Goal: Find specific page/section: Find specific page/section

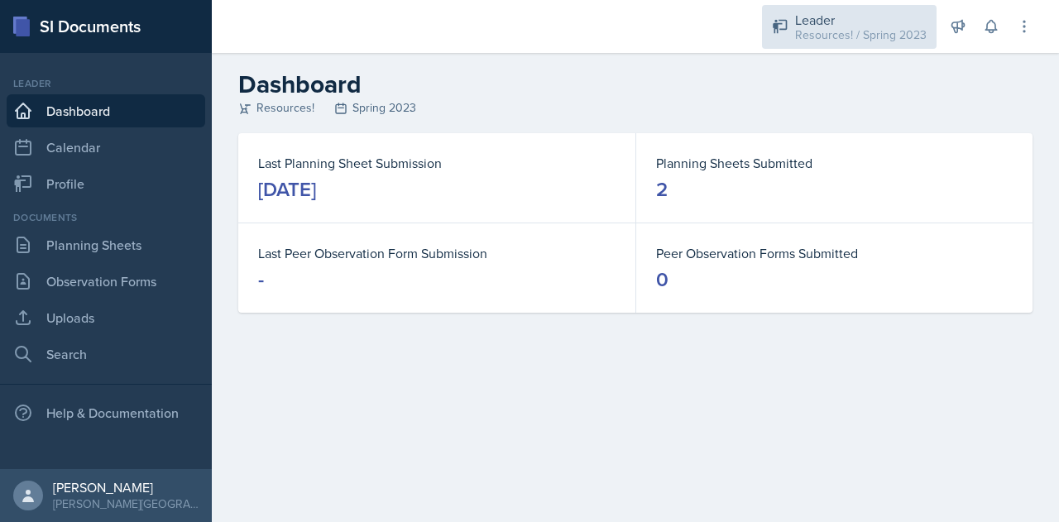
click at [868, 28] on div "Resources! / Spring 2023" at bounding box center [861, 34] width 132 height 17
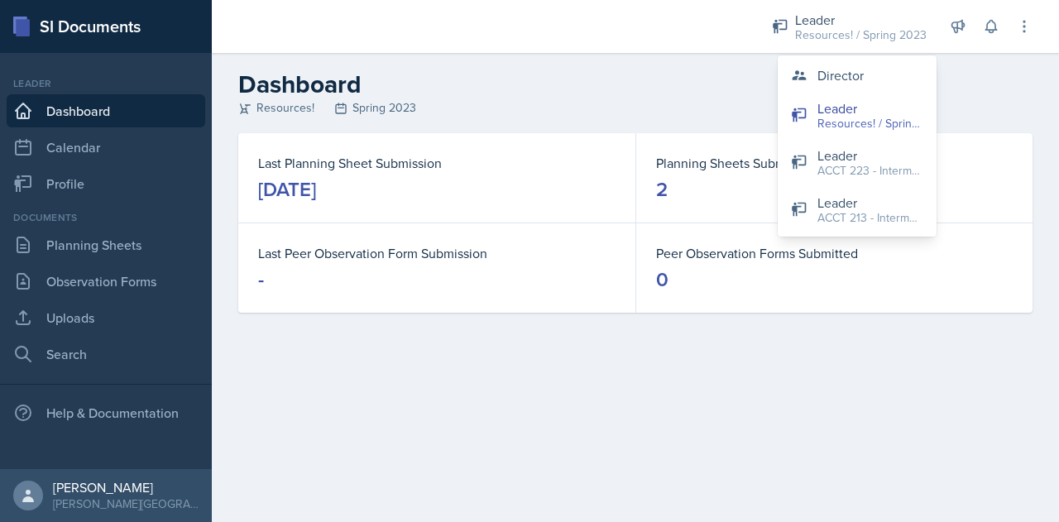
click at [657, 65] on header "Dashboard Resources! Spring 2023" at bounding box center [635, 93] width 847 height 80
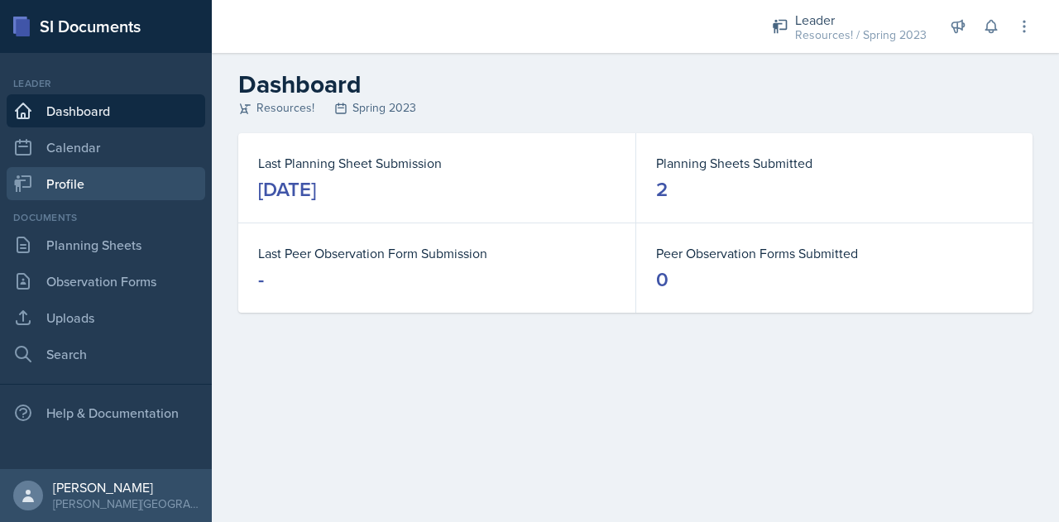
click at [58, 183] on link "Profile" at bounding box center [106, 183] width 199 height 33
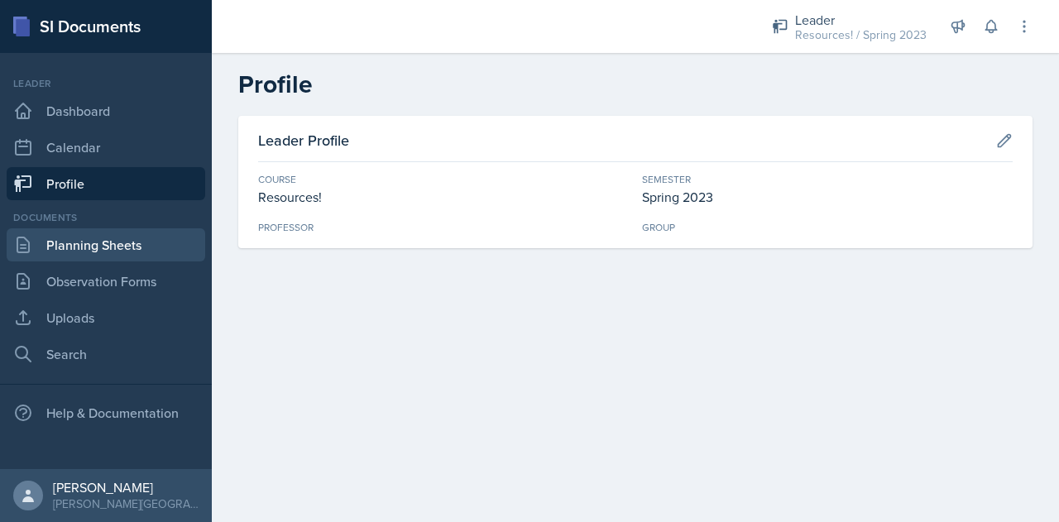
click at [88, 244] on link "Planning Sheets" at bounding box center [106, 244] width 199 height 33
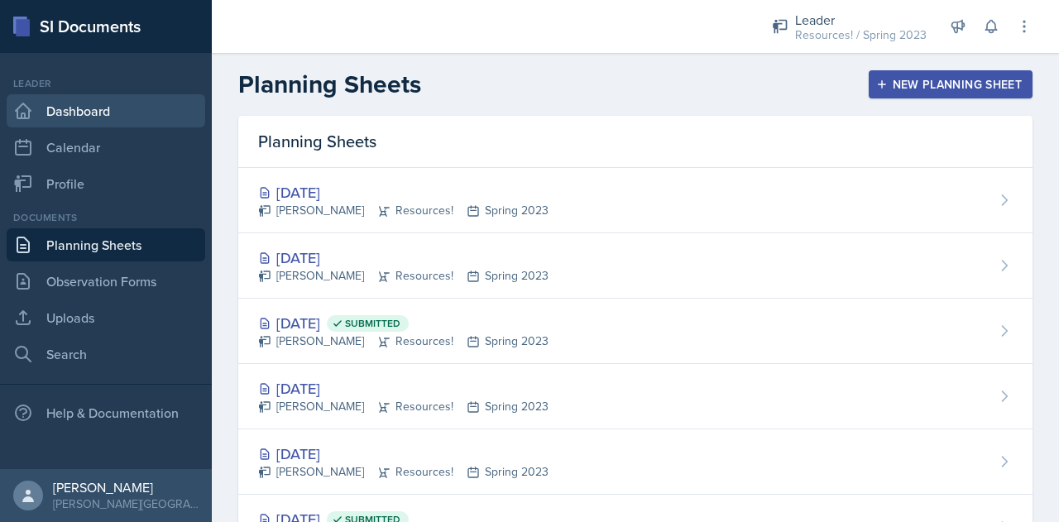
click at [69, 117] on link "Dashboard" at bounding box center [106, 110] width 199 height 33
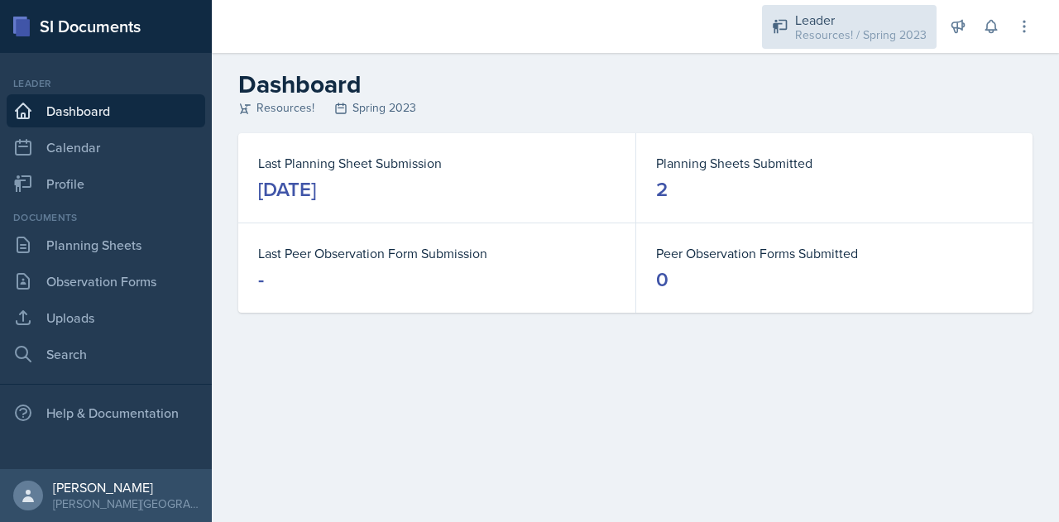
click at [807, 14] on div "Leader" at bounding box center [861, 20] width 132 height 20
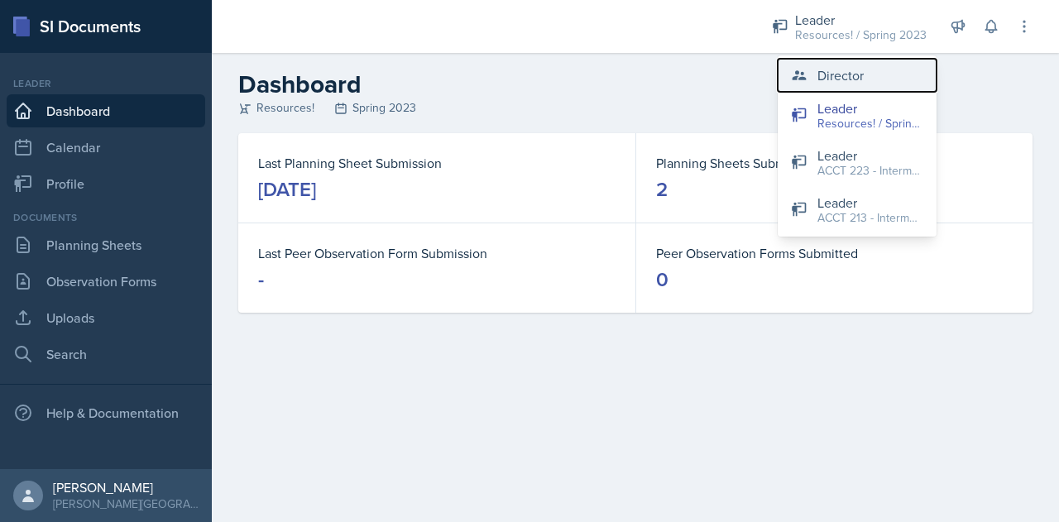
click at [828, 71] on div "Director" at bounding box center [840, 75] width 46 height 20
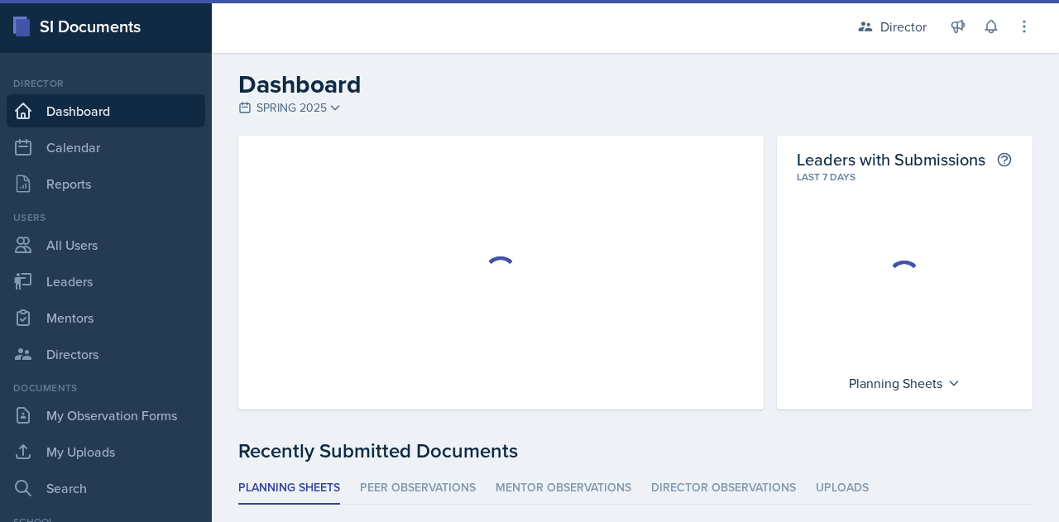
click at [325, 97] on h2 "Dashboard" at bounding box center [635, 84] width 794 height 30
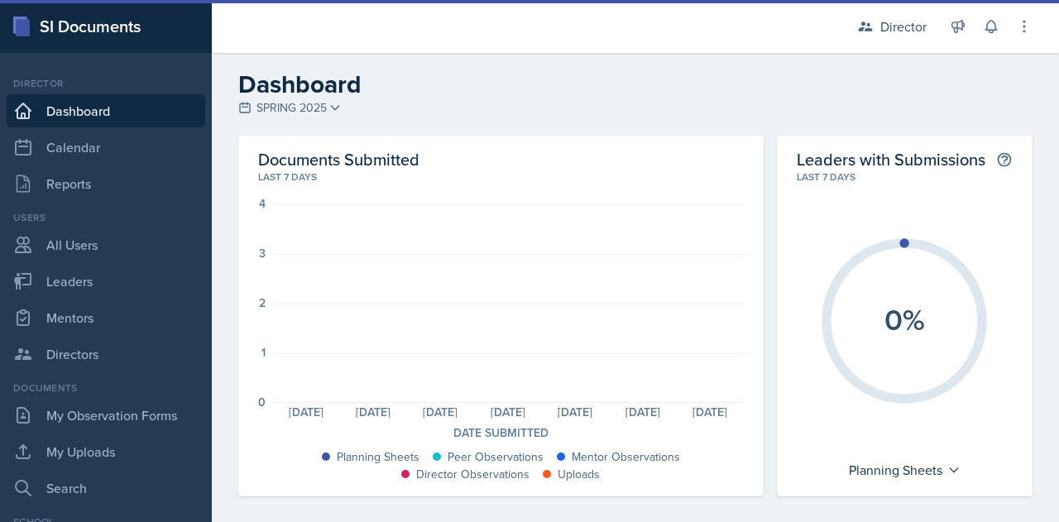
click at [309, 108] on span "SPRING 2025" at bounding box center [291, 107] width 70 height 17
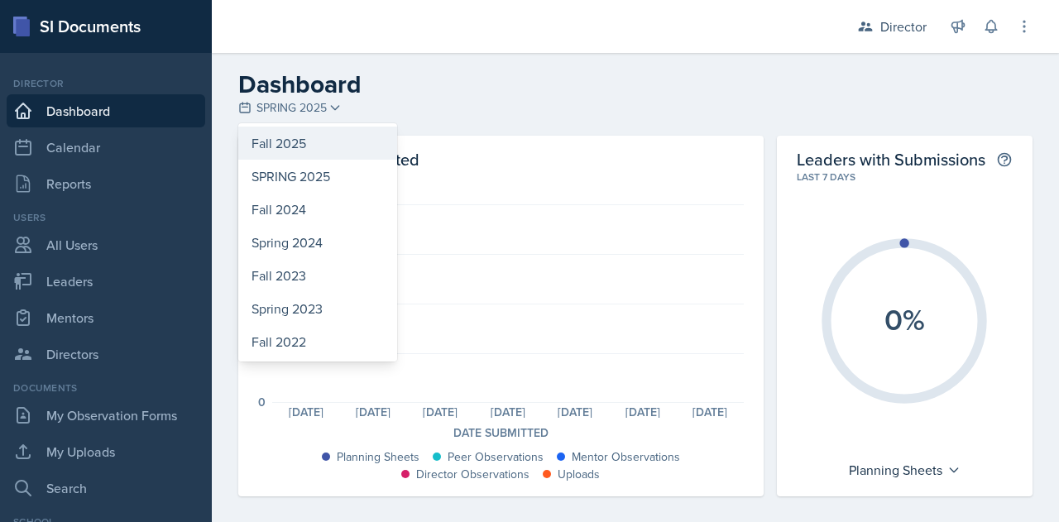
click at [290, 141] on div "Fall 2025" at bounding box center [317, 143] width 159 height 33
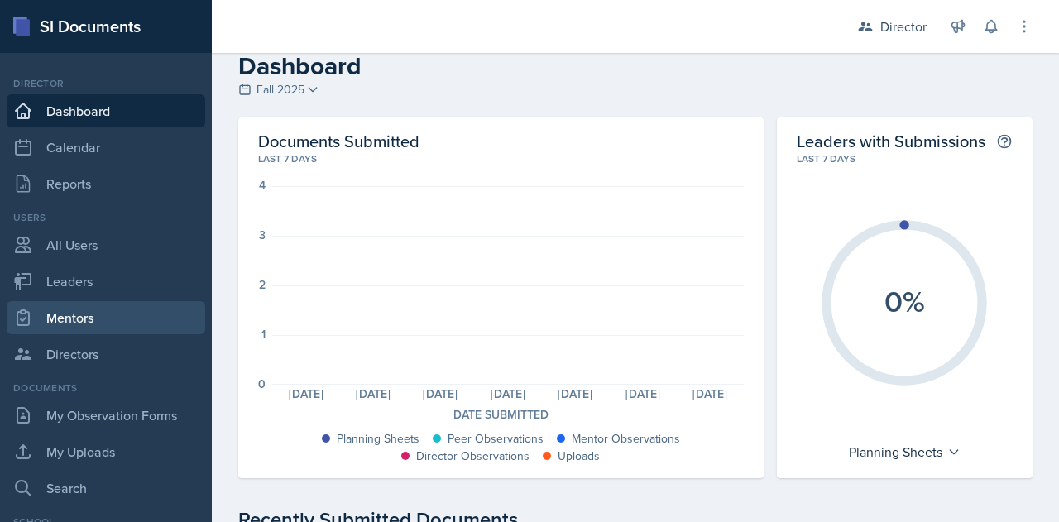
scroll to position [17, 0]
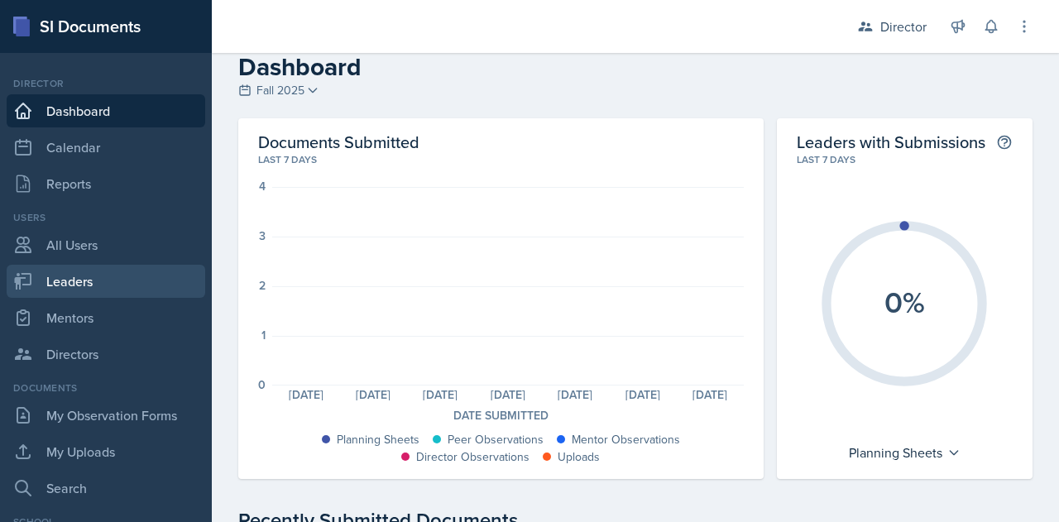
click at [35, 289] on link "Leaders" at bounding box center [106, 281] width 199 height 33
select select "9f1597ff-0c14-4cd1-9aad-802ae6b6e8b3"
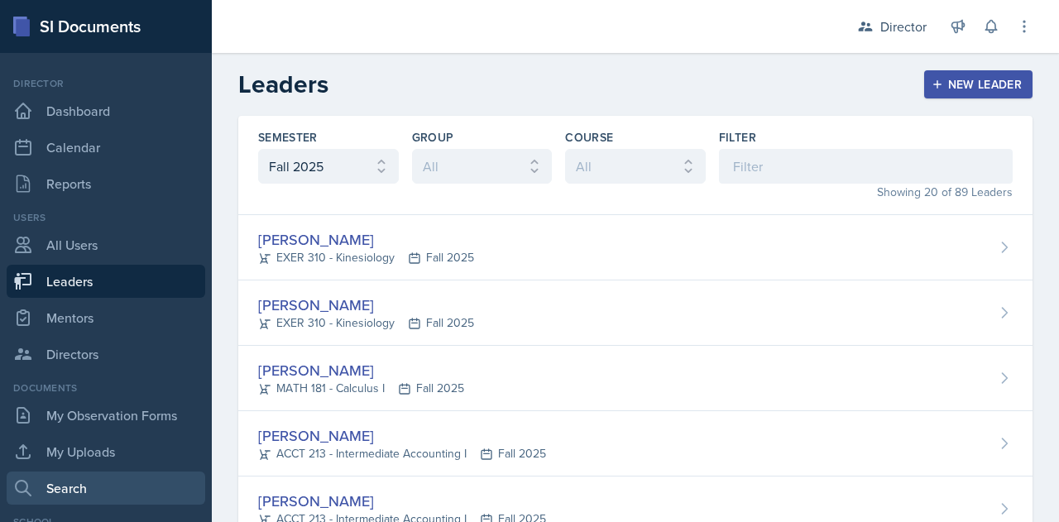
click at [60, 488] on link "Search" at bounding box center [106, 488] width 199 height 33
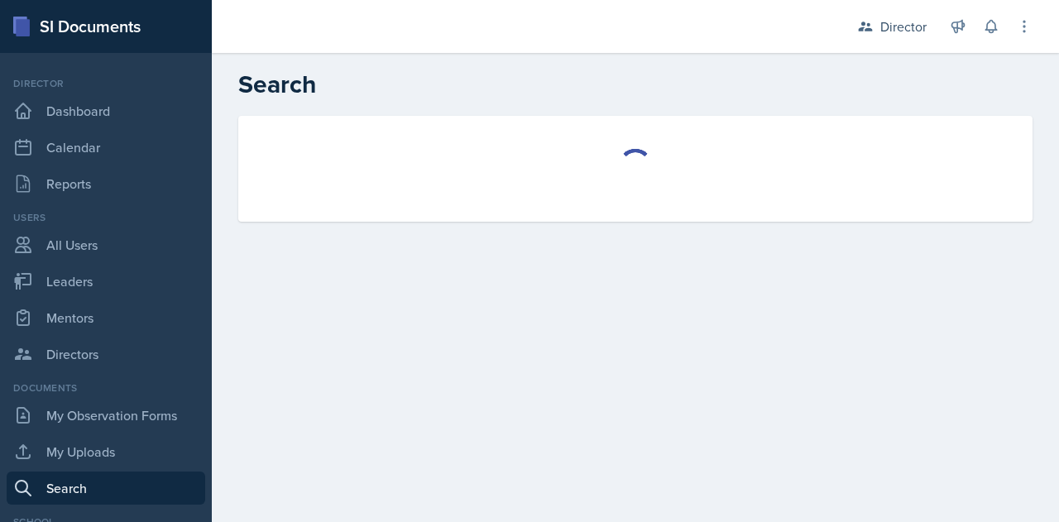
select select "all"
select select "1"
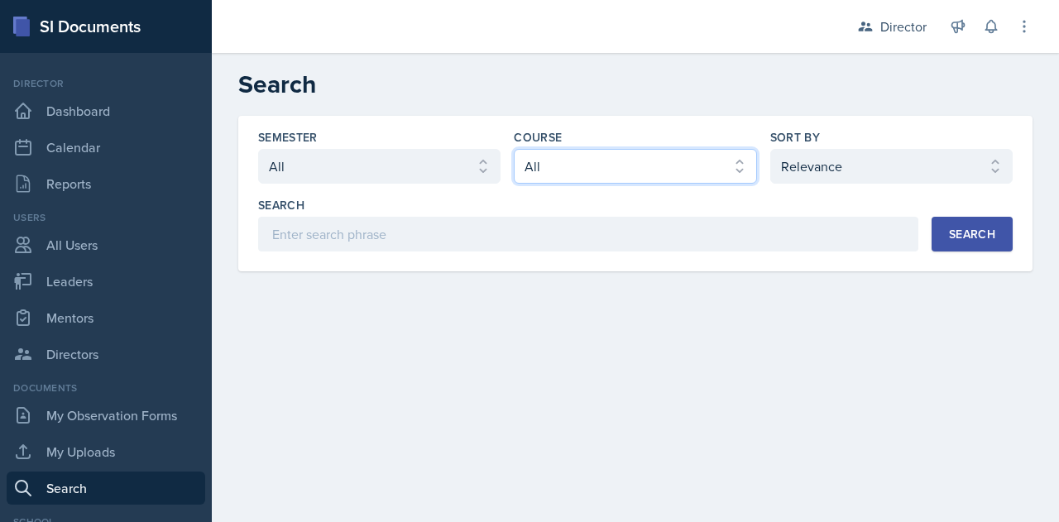
click at [555, 171] on select "Select course All ACCT 113 - Principles of Accounting I ACCT 213 - Intermediate…" at bounding box center [635, 166] width 242 height 35
click at [514, 149] on select "Select course All ACCT 113 - Principles of Accounting I ACCT 213 - Intermediate…" at bounding box center [635, 166] width 242 height 35
click at [958, 237] on div "Search" at bounding box center [972, 233] width 46 height 13
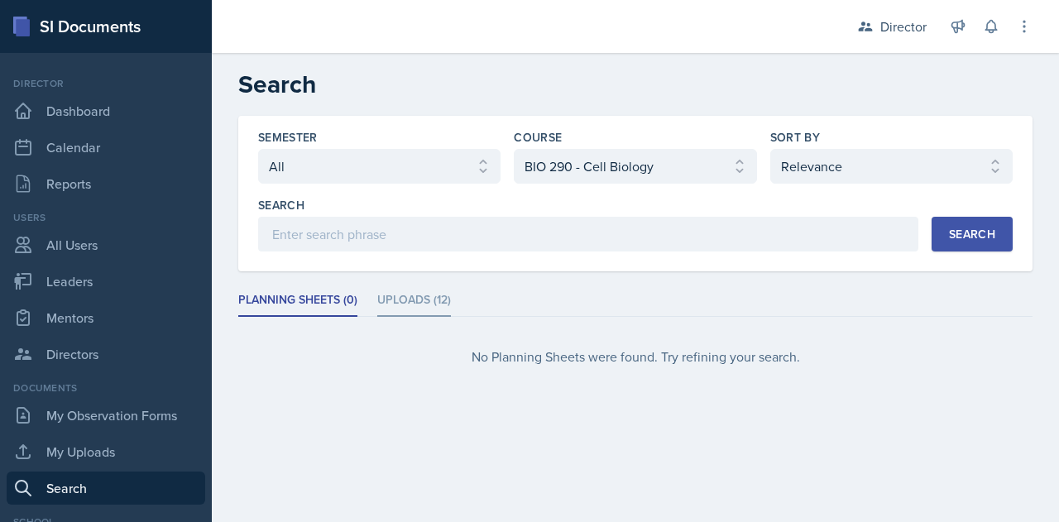
click at [392, 296] on li "Uploads (12)" at bounding box center [414, 301] width 74 height 32
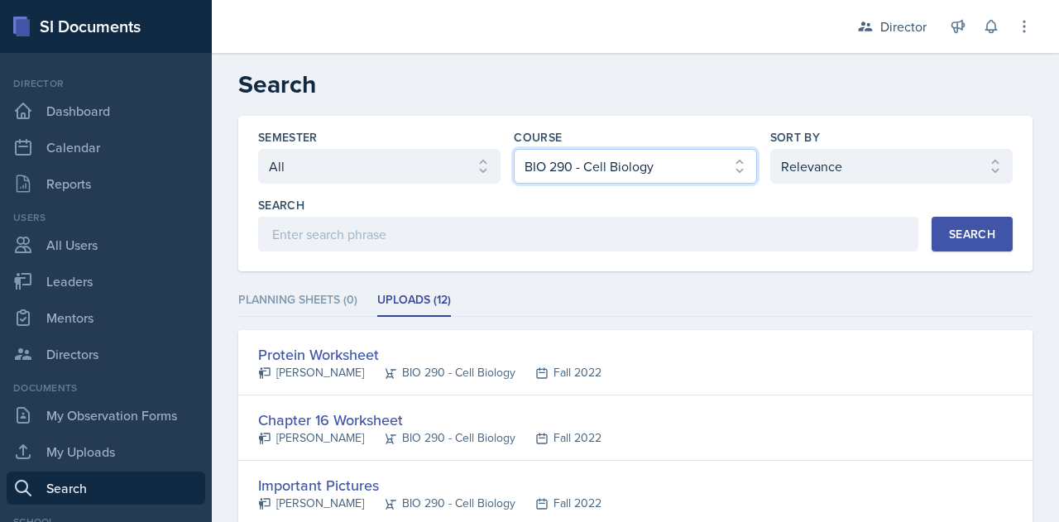
click at [665, 166] on select "Select course All ACCT 113 - Principles of Accounting I ACCT 213 - Intermediate…" at bounding box center [635, 166] width 242 height 35
click at [514, 149] on select "Select course All ACCT 113 - Principles of Accounting I ACCT 213 - Intermediate…" at bounding box center [635, 166] width 242 height 35
click at [949, 237] on div "Search" at bounding box center [972, 233] width 46 height 13
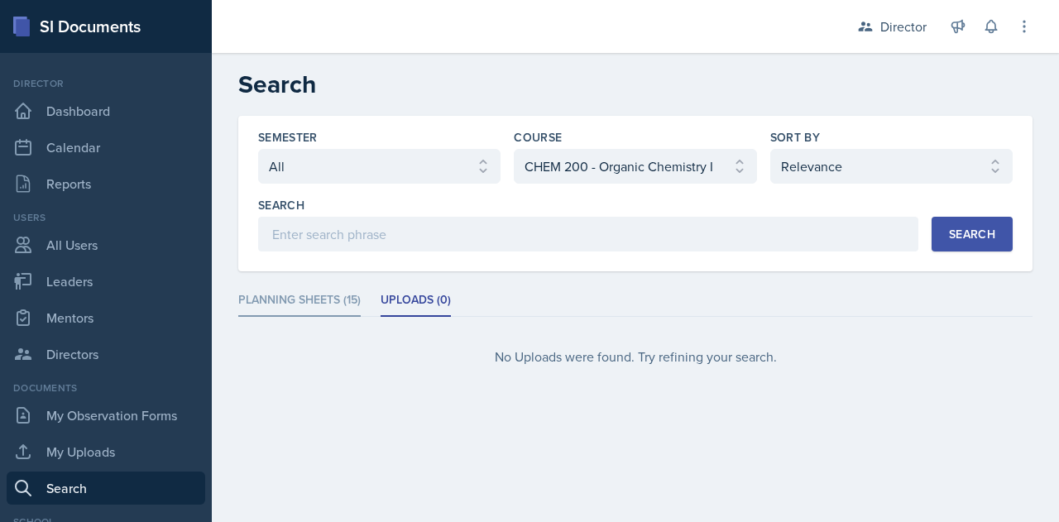
click at [318, 294] on li "Planning Sheets (15)" at bounding box center [299, 301] width 122 height 32
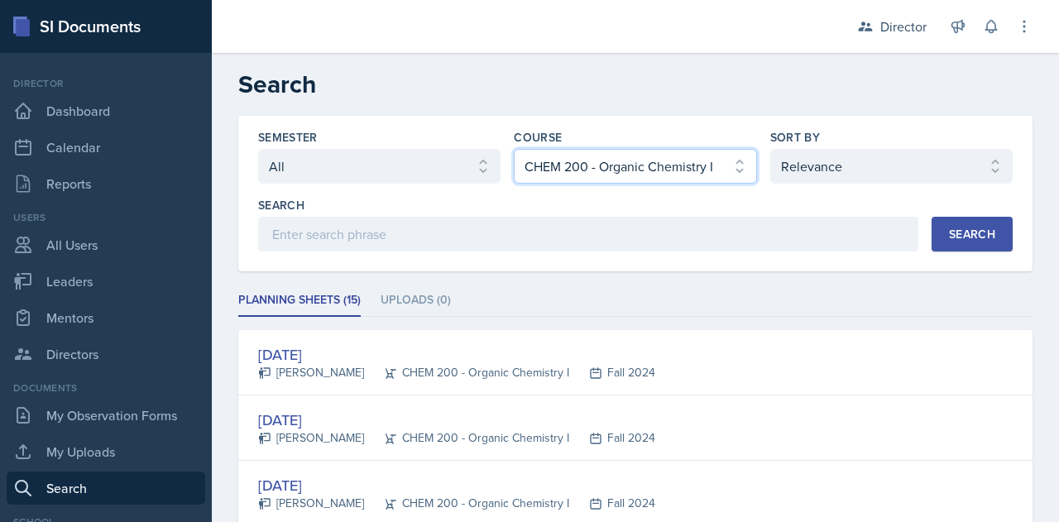
click at [690, 158] on select "Select course All ACCT 113 - Principles of Accounting I ACCT 213 - Intermediate…" at bounding box center [635, 166] width 242 height 35
select select "eb30bfad-bece-43b1-85ba-3b0f27c2d284"
click at [514, 149] on select "Select course All ACCT 113 - Principles of Accounting I ACCT 213 - Intermediate…" at bounding box center [635, 166] width 242 height 35
click at [965, 227] on div "Search" at bounding box center [972, 233] width 46 height 13
